Goal: Entertainment & Leisure: Consume media (video, audio)

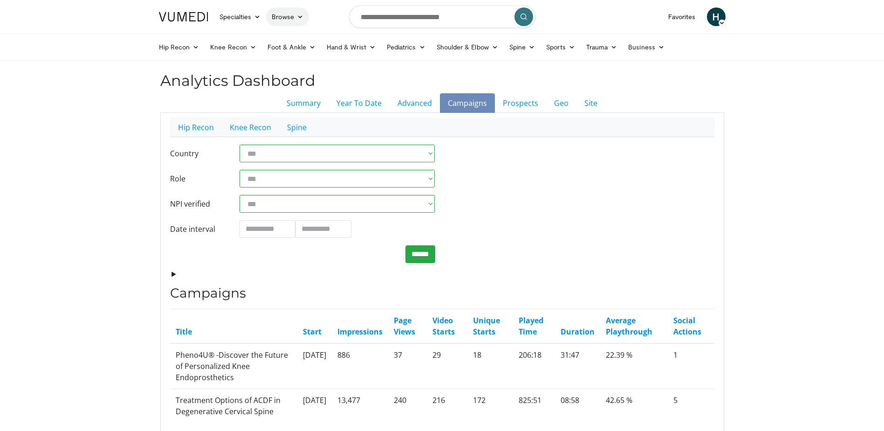
click at [288, 16] on link "Browse" at bounding box center [287, 16] width 43 height 19
click at [320, 37] on link "Channels" at bounding box center [322, 38] width 111 height 15
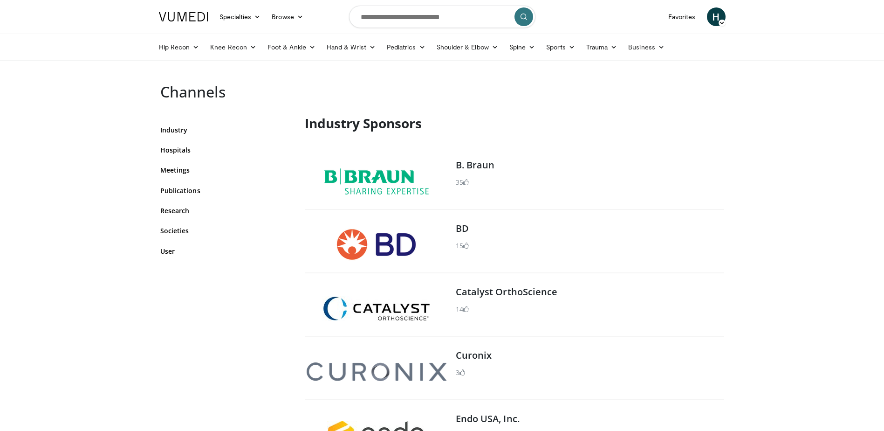
click at [387, 171] on img at bounding box center [376, 181] width 105 height 26
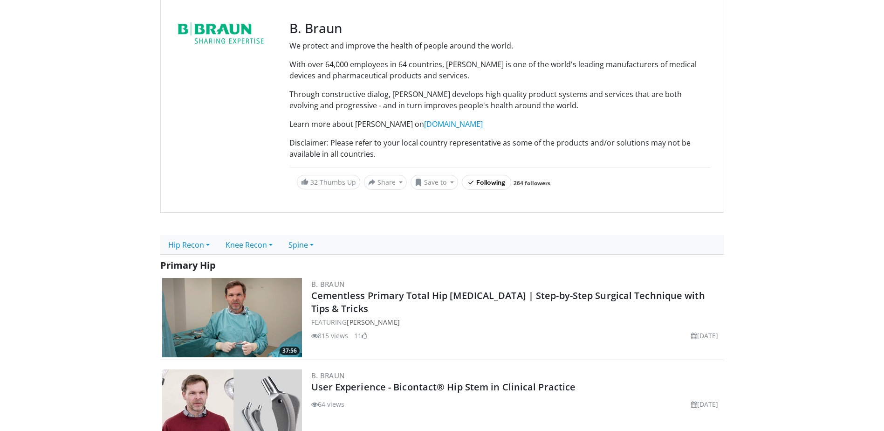
scroll to position [140, 0]
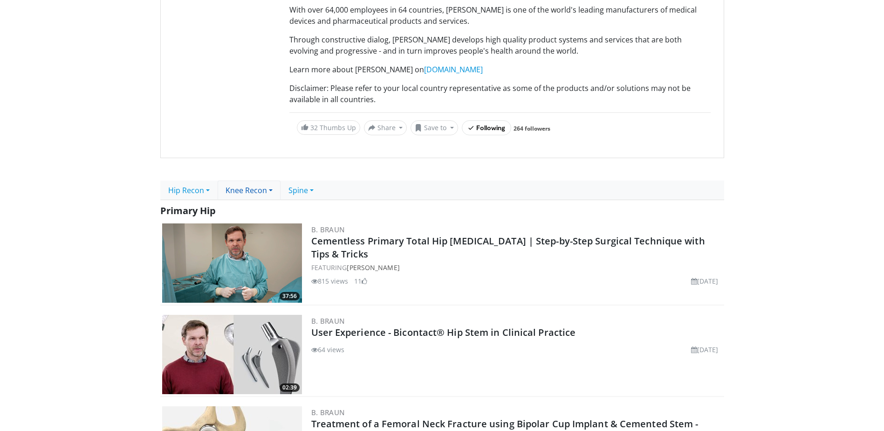
click at [250, 188] on link "Knee Recon" at bounding box center [249, 190] width 63 height 20
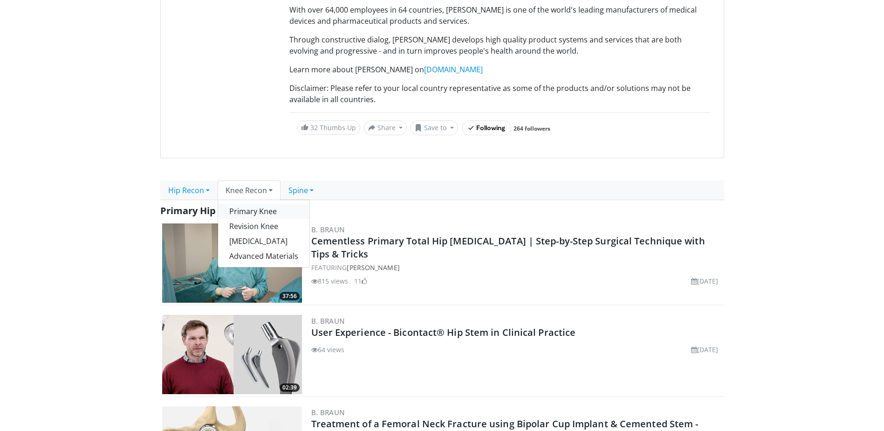
click at [262, 207] on link "Primary Knee" at bounding box center [263, 211] width 91 height 15
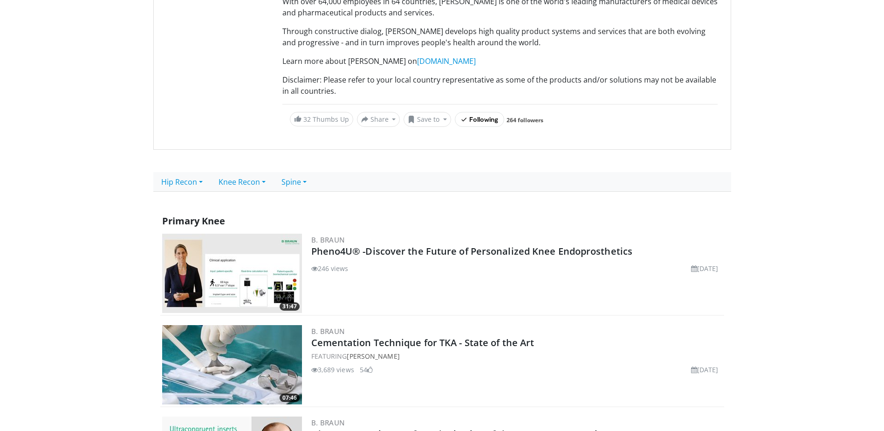
scroll to position [186, 0]
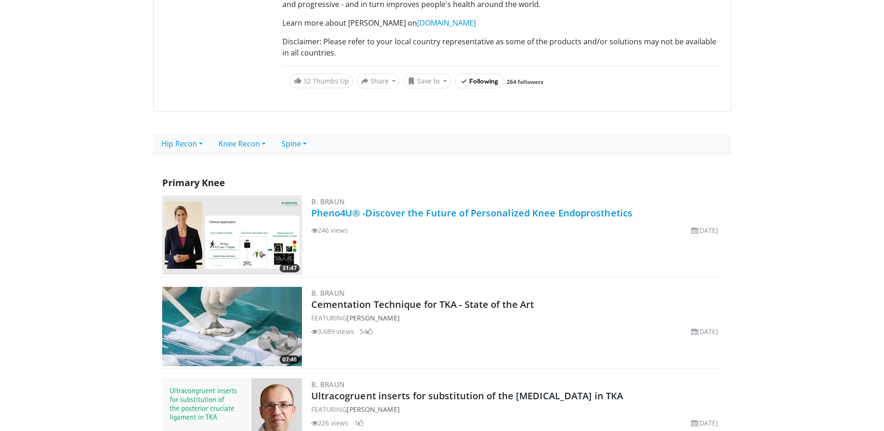
click at [367, 209] on link "Pheno4U® -Discover the Future of Personalized Knee Endoprosthetics" at bounding box center [472, 212] width 322 height 13
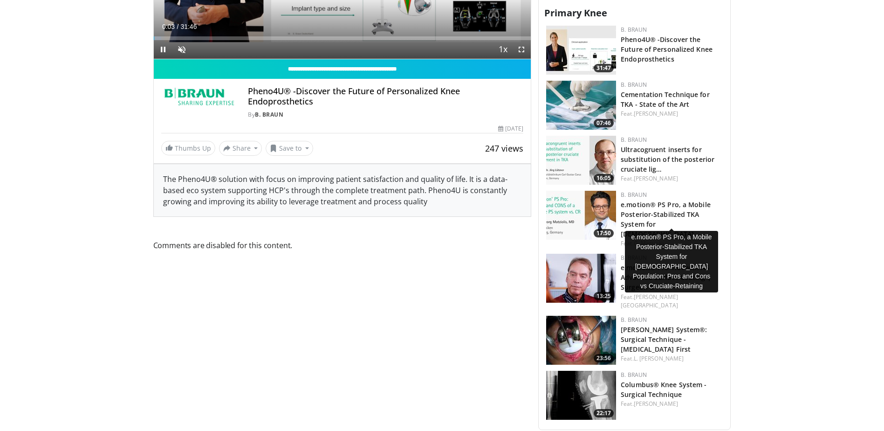
scroll to position [513, 0]
